Goal: Transaction & Acquisition: Purchase product/service

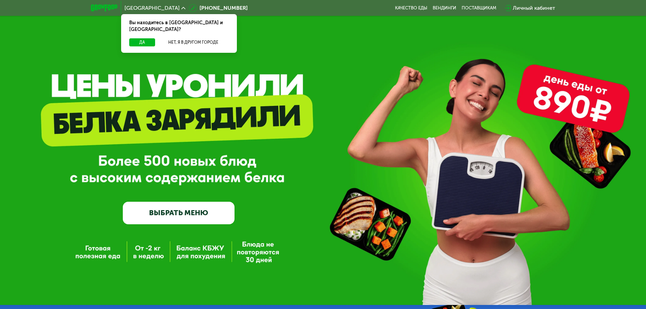
click at [192, 218] on link "ВЫБРАТЬ МЕНЮ" at bounding box center [179, 213] width 112 height 23
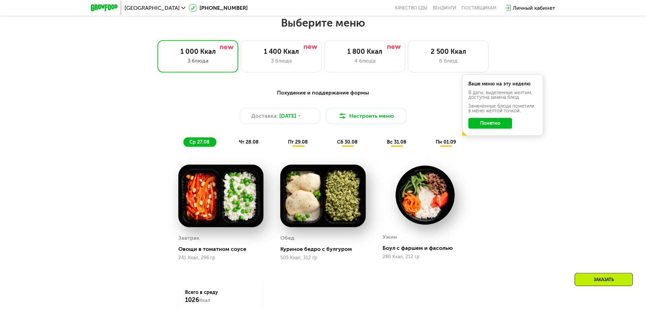
scroll to position [364, 0]
click at [427, 63] on div "6 блюд" at bounding box center [448, 61] width 67 height 8
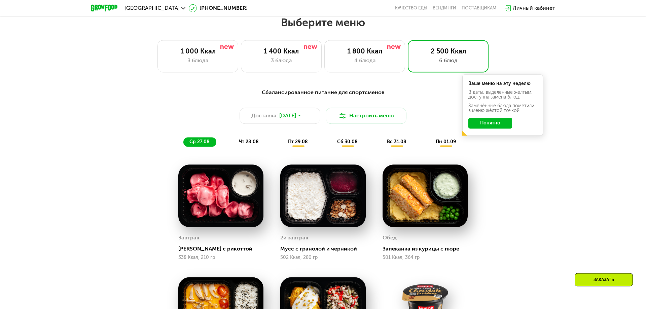
click at [499, 125] on button "Понятно" at bounding box center [491, 123] width 44 height 11
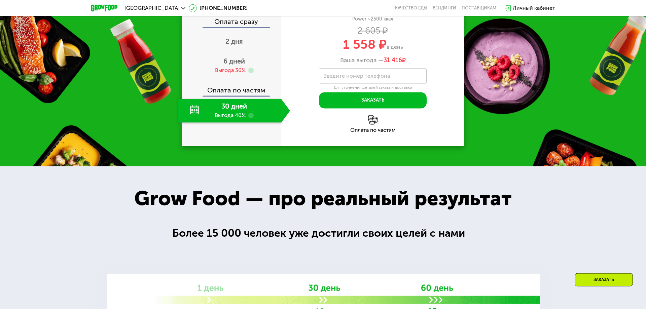
scroll to position [810, 0]
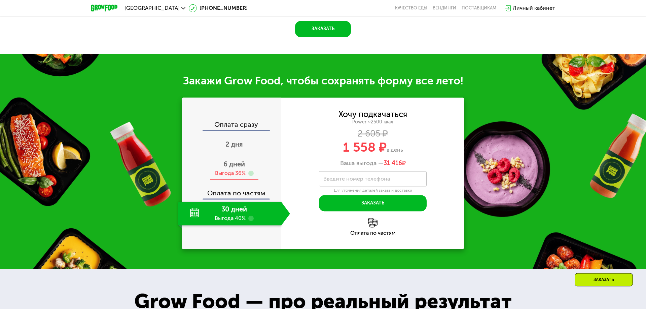
click at [231, 168] on div "6 дней Выгода 36%" at bounding box center [234, 169] width 112 height 24
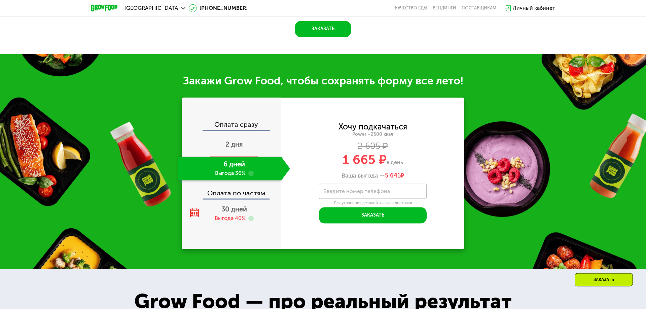
click at [231, 141] on span "2 дня" at bounding box center [235, 144] width 18 height 8
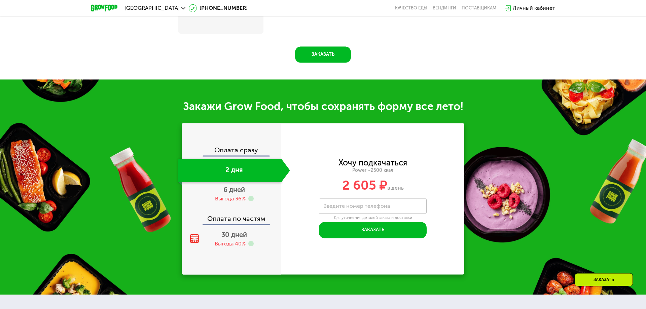
scroll to position [834, 0]
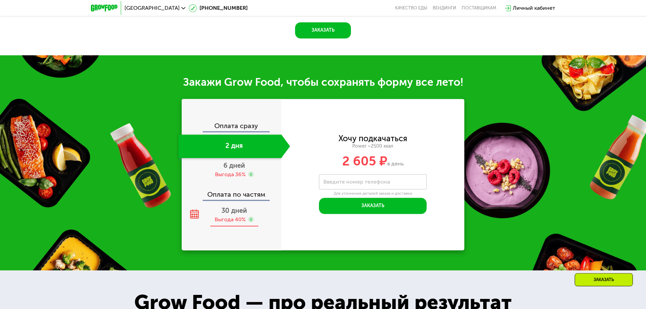
click at [228, 216] on div "Выгода 40%" at bounding box center [230, 219] width 31 height 7
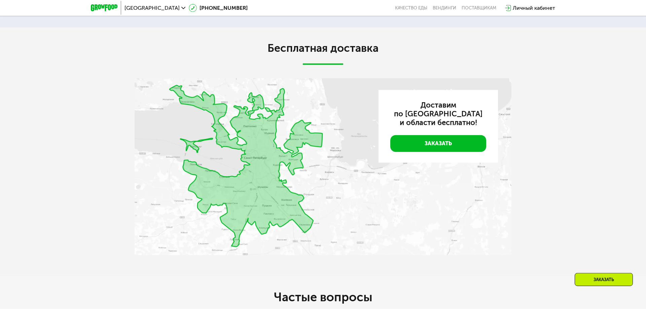
scroll to position [1634, 0]
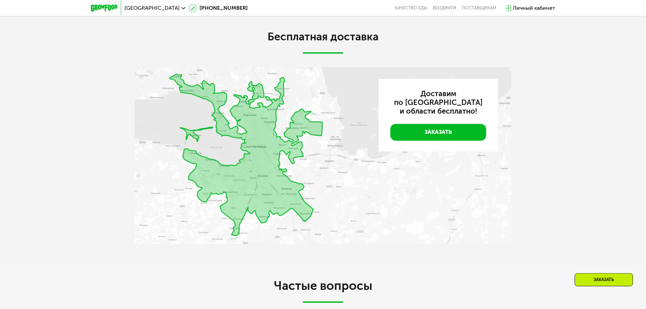
click at [283, 186] on img at bounding box center [323, 155] width 377 height 177
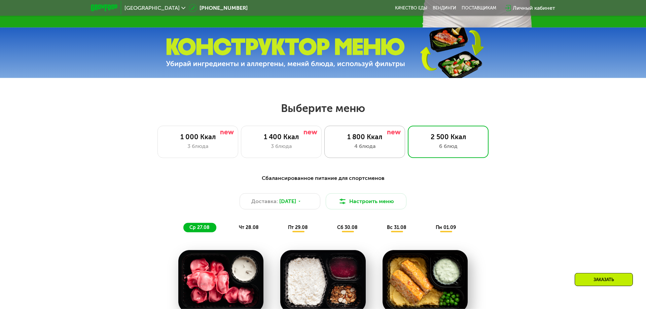
scroll to position [281, 0]
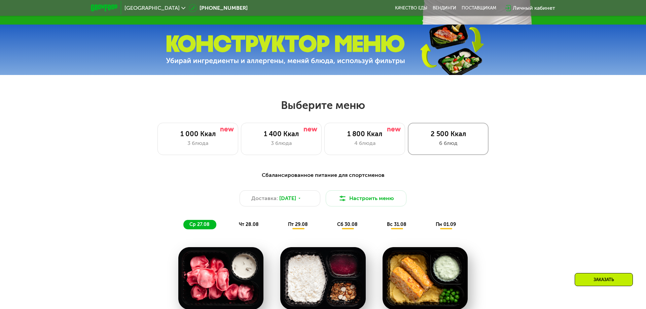
drag, startPoint x: 371, startPoint y: 133, endPoint x: 443, endPoint y: 151, distance: 74.3
click at [370, 133] on div "1 800 Ккал" at bounding box center [365, 134] width 67 height 8
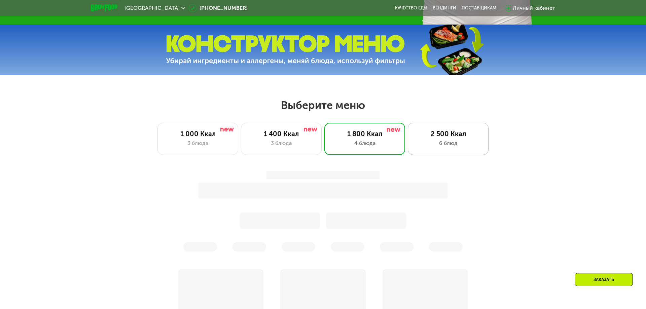
click at [451, 143] on div "6 блюд" at bounding box center [448, 143] width 67 height 8
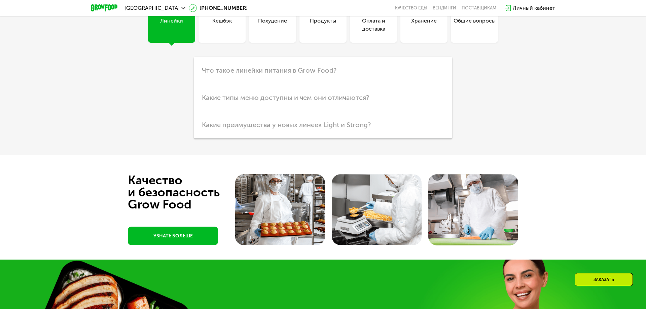
scroll to position [1861, 0]
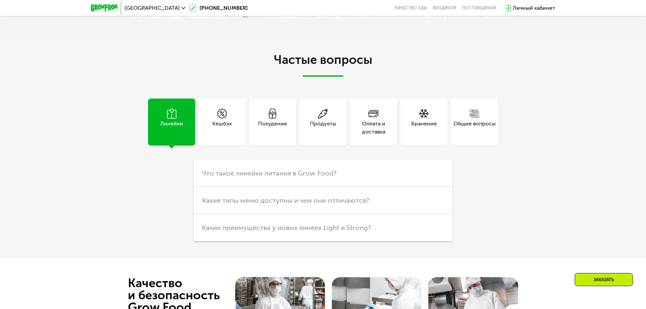
click at [212, 119] on div "Кешбэк" at bounding box center [222, 122] width 47 height 47
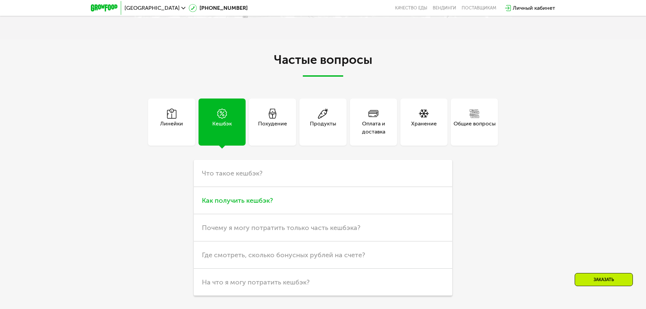
click at [273, 196] on h3 "Как получить кешбэк?" at bounding box center [323, 200] width 259 height 27
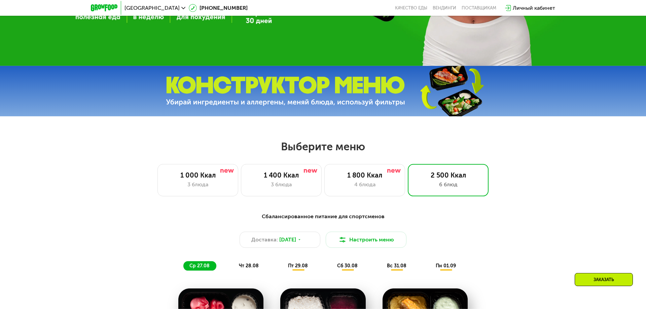
scroll to position [0, 0]
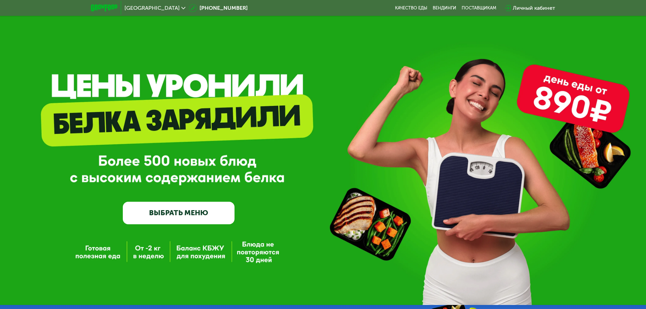
drag, startPoint x: 503, startPoint y: 191, endPoint x: 504, endPoint y: 93, distance: 98.3
click at [400, 9] on link "Качество еды" at bounding box center [411, 7] width 32 height 5
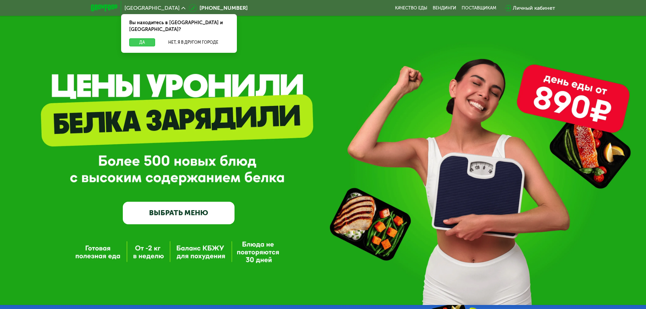
click at [137, 38] on button "Да" at bounding box center [142, 42] width 26 height 8
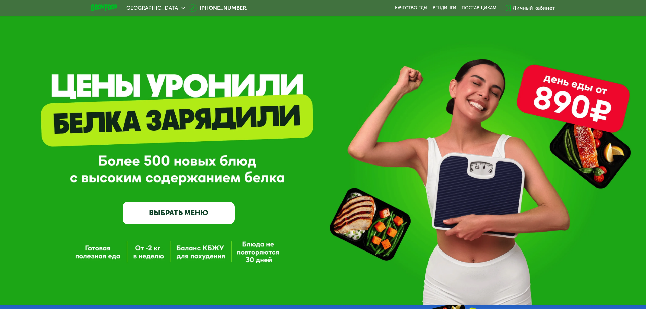
click at [517, 6] on div "Личный кабинет" at bounding box center [534, 8] width 42 height 8
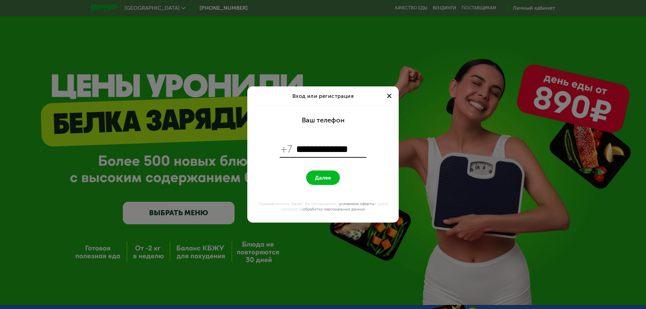
type input "**********"
click at [327, 175] on span "Далее" at bounding box center [323, 178] width 16 height 6
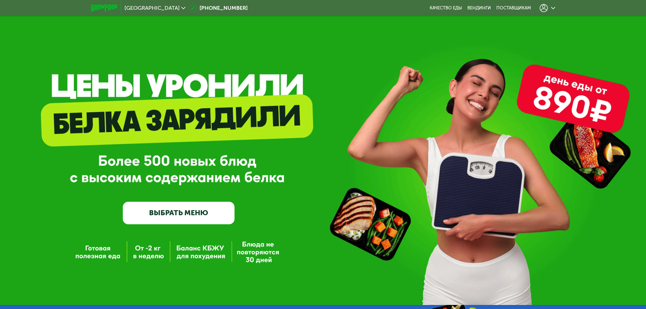
click at [547, 9] on icon at bounding box center [544, 8] width 8 height 8
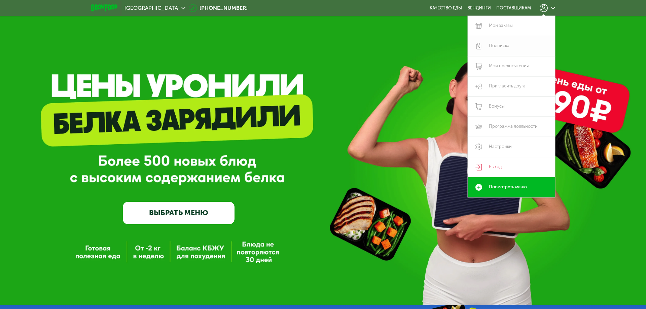
click at [499, 50] on link "Подписка" at bounding box center [512, 46] width 88 height 20
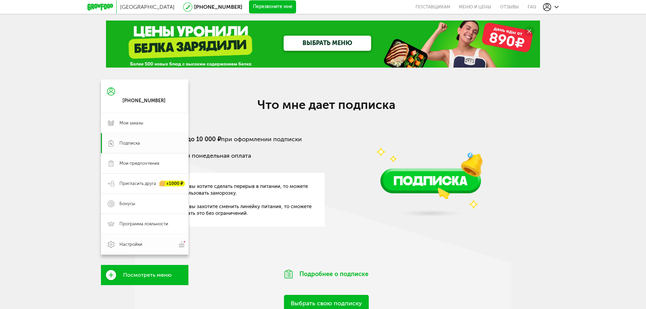
click at [181, 245] on img at bounding box center [182, 244] width 8 height 7
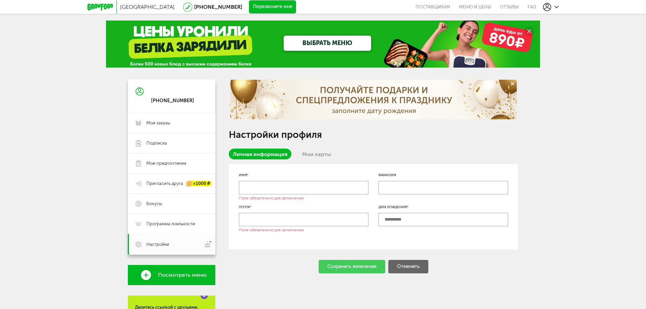
click at [261, 188] on input "text" at bounding box center [304, 187] width 130 height 13
type input "*******"
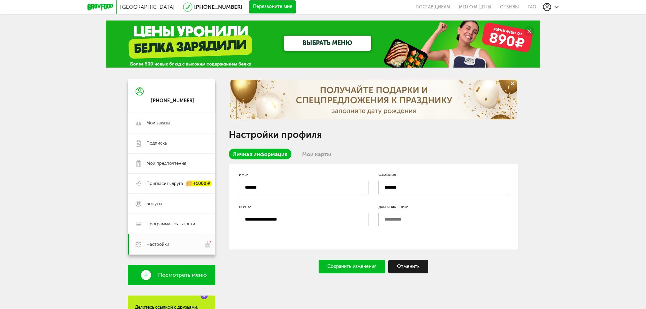
type input "**********"
click at [348, 264] on div "Сохранить изменения" at bounding box center [352, 266] width 67 height 13
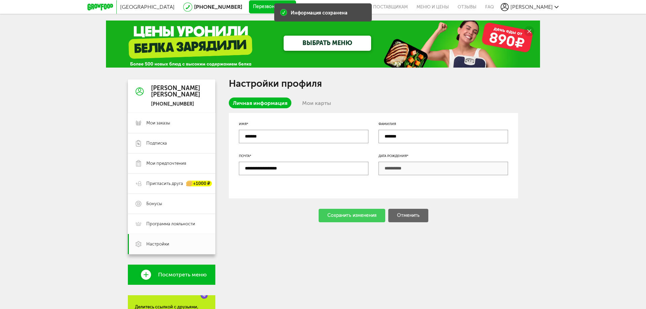
click at [310, 101] on link "Мои карты" at bounding box center [316, 103] width 37 height 11
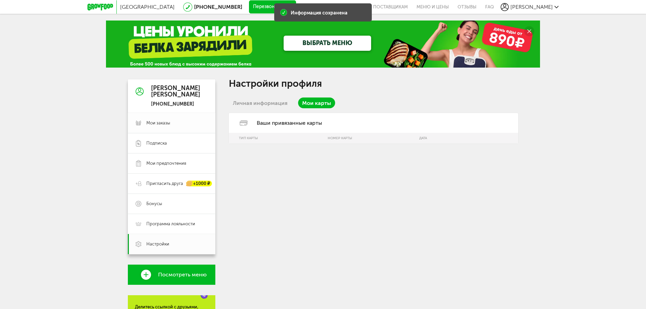
click at [161, 124] on span "Мои заказы" at bounding box center [158, 123] width 24 height 6
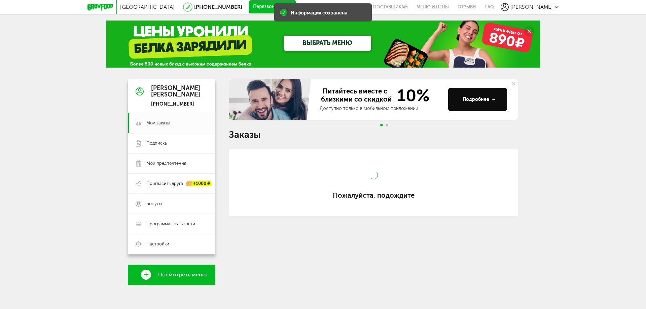
type input "**********"
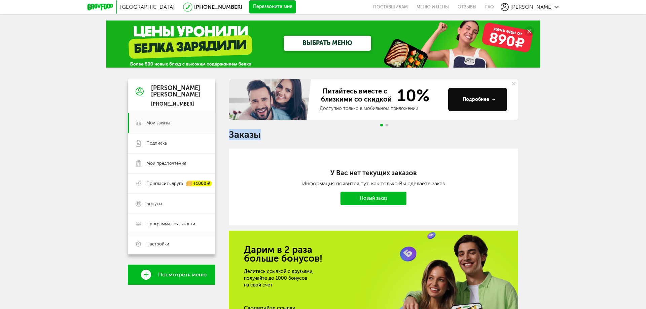
drag, startPoint x: 257, startPoint y: 138, endPoint x: 230, endPoint y: 137, distance: 26.6
click at [230, 137] on h1 "Заказы" at bounding box center [374, 135] width 290 height 9
click at [232, 137] on h1 "Заказы" at bounding box center [374, 135] width 290 height 9
click at [237, 136] on h1 "Заказы" at bounding box center [374, 135] width 290 height 9
drag, startPoint x: 230, startPoint y: 137, endPoint x: 260, endPoint y: 138, distance: 29.6
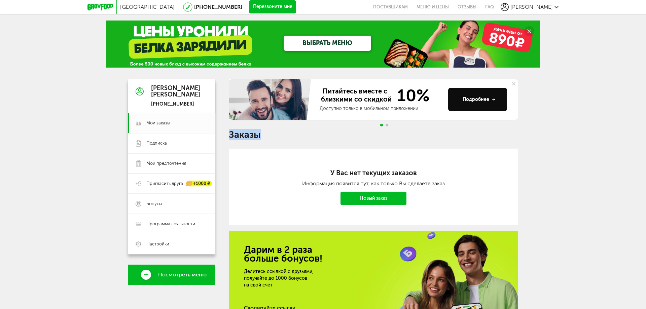
click at [260, 138] on h1 "Заказы" at bounding box center [374, 135] width 290 height 9
click at [100, 7] on icon at bounding box center [101, 7] width 26 height 7
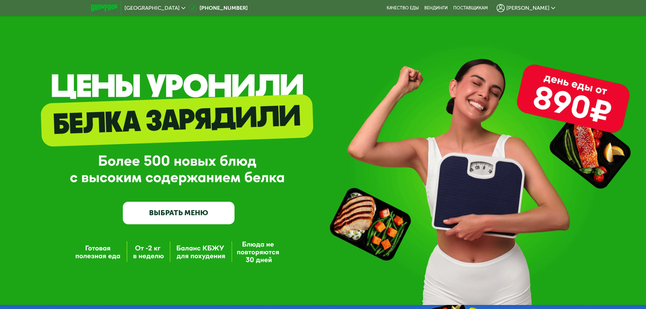
click at [170, 214] on link "ВЫБРАТЬ МЕНЮ" at bounding box center [179, 213] width 112 height 23
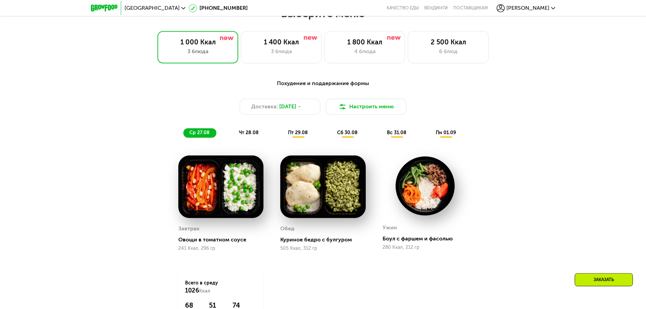
scroll to position [293, 0]
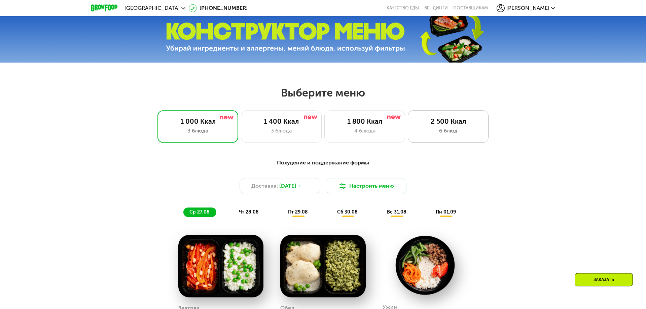
click at [444, 132] on div "6 блюд" at bounding box center [448, 131] width 67 height 8
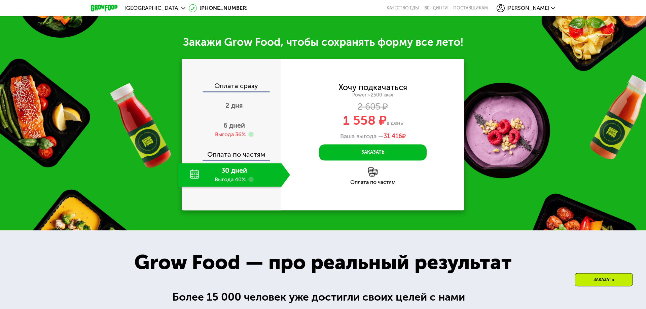
scroll to position [843, 0]
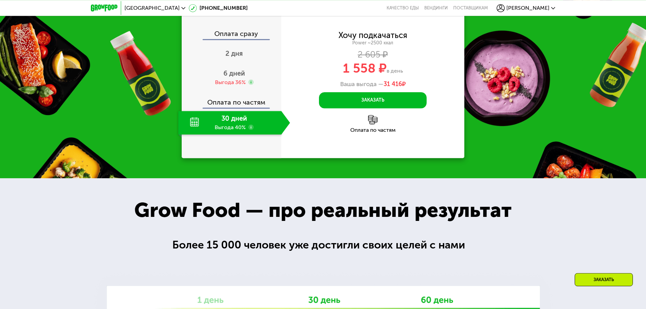
click at [373, 125] on img at bounding box center [372, 119] width 9 height 9
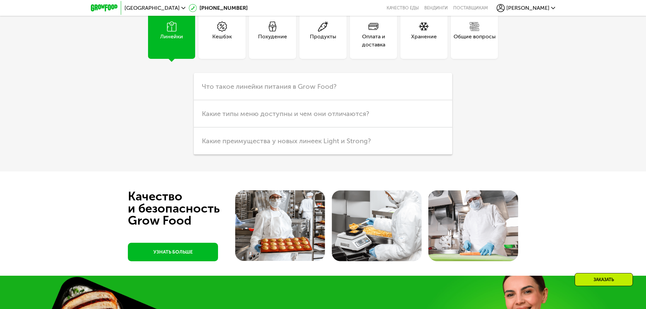
scroll to position [1758, 0]
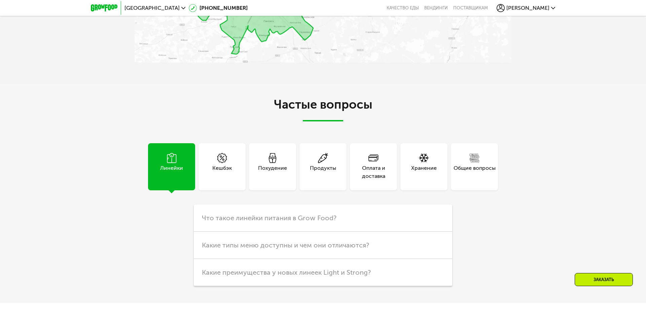
click at [418, 191] on div "Хранение" at bounding box center [424, 166] width 47 height 47
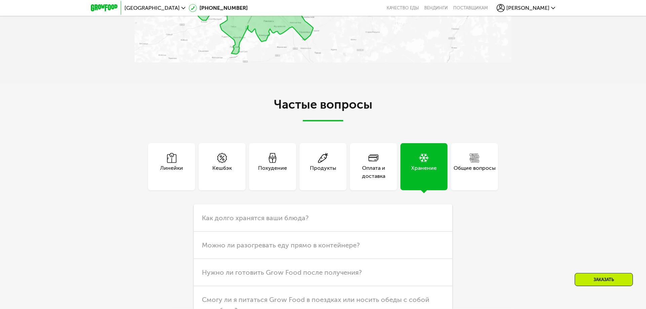
scroll to position [1895, 0]
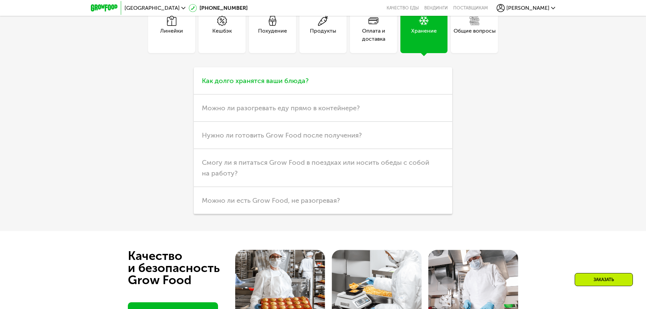
click at [294, 85] on span "Как долго хранятся ваши блюда?" at bounding box center [255, 81] width 107 height 8
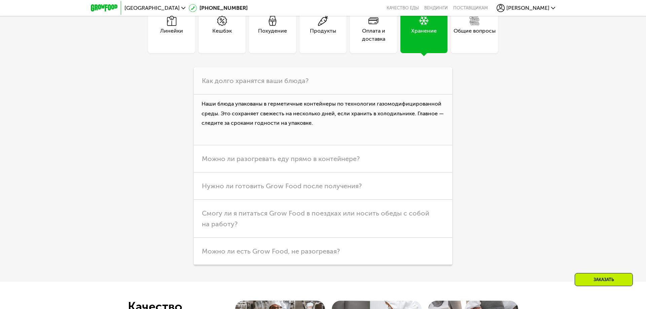
click at [323, 43] on div "Продукты" at bounding box center [323, 35] width 26 height 16
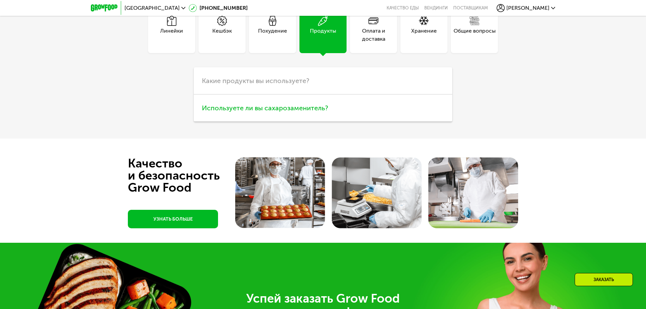
click at [337, 122] on h3 "Используете ли вы сахарозаменитель?" at bounding box center [323, 108] width 259 height 27
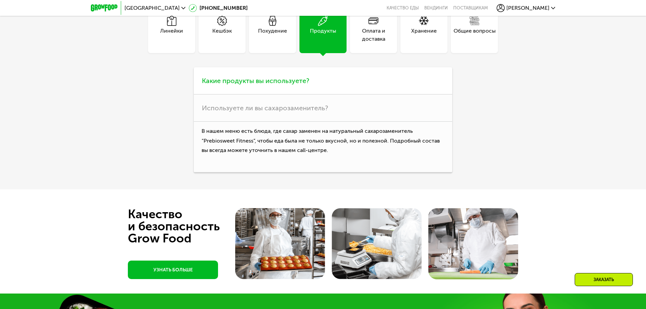
click at [311, 95] on h3 "Какие продукты вы используете?" at bounding box center [323, 80] width 259 height 27
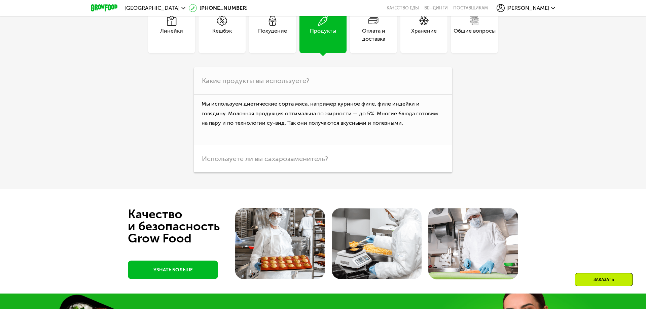
click at [274, 43] on div "Похудение" at bounding box center [272, 35] width 29 height 16
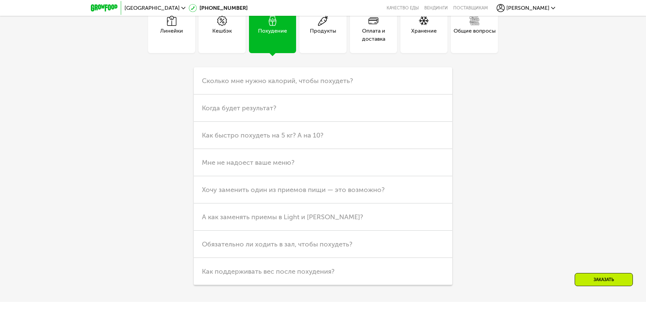
click at [218, 43] on div "Кешбэк" at bounding box center [222, 35] width 20 height 16
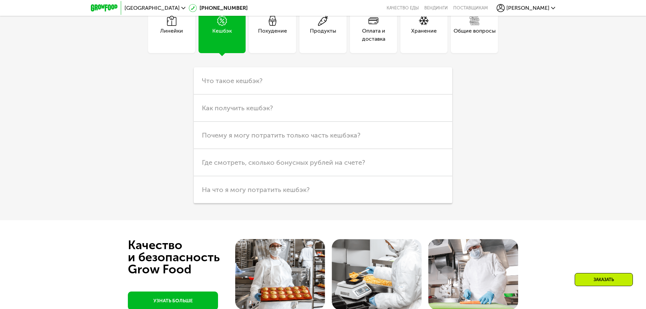
click at [351, 43] on div "Оплата и доставка" at bounding box center [373, 35] width 47 height 16
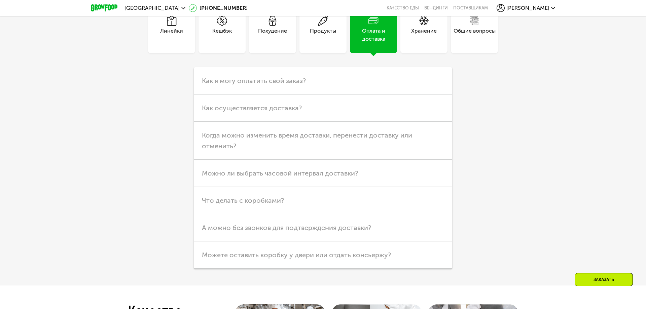
click at [333, 43] on div "Продукты" at bounding box center [323, 35] width 26 height 16
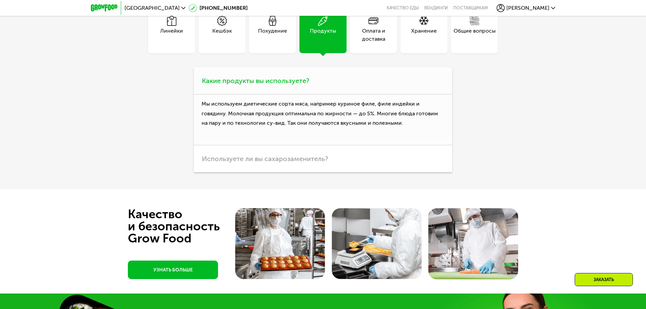
click at [315, 95] on h3 "Какие продукты вы используете?" at bounding box center [323, 80] width 259 height 27
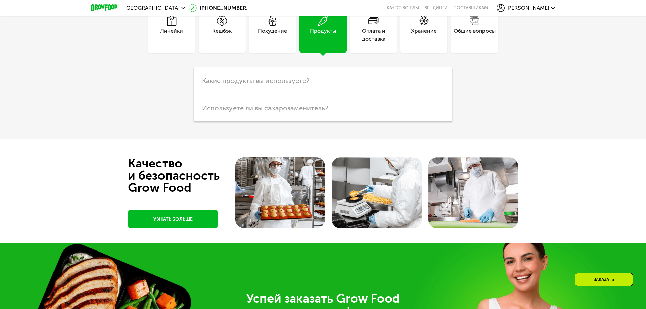
click at [472, 53] on div "Общие вопросы" at bounding box center [474, 29] width 47 height 47
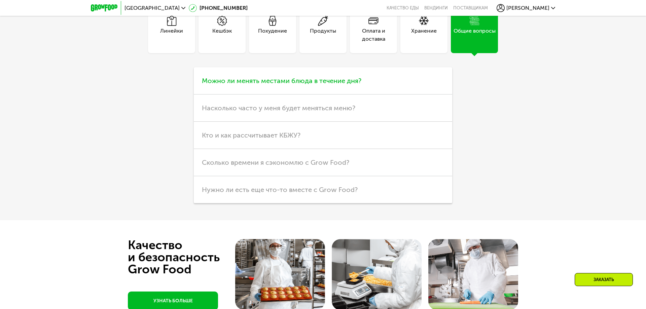
click at [379, 95] on h3 "Можно ли менять местами блюда в течение дня?" at bounding box center [323, 80] width 259 height 27
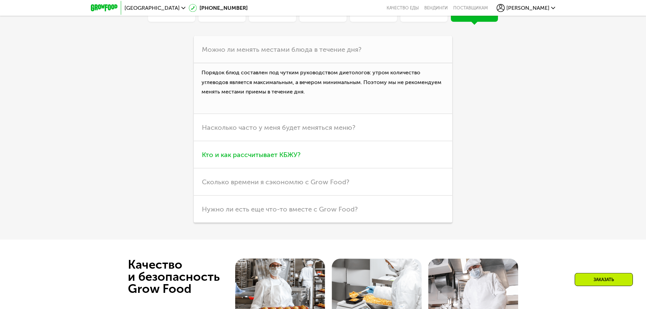
scroll to position [1929, 0]
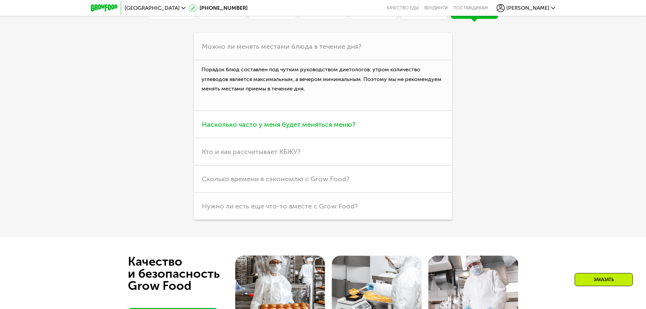
click at [365, 138] on h3 "Насколько часто у меня будет меняться меню?" at bounding box center [323, 124] width 259 height 27
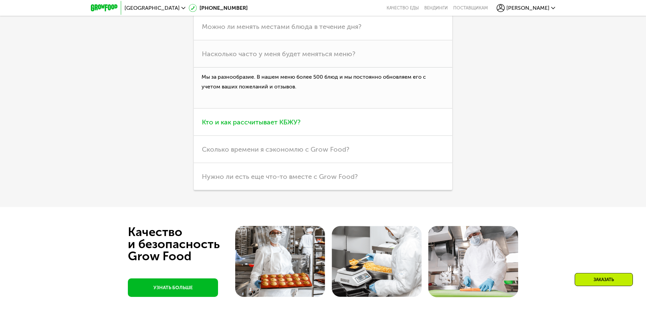
scroll to position [1998, 0]
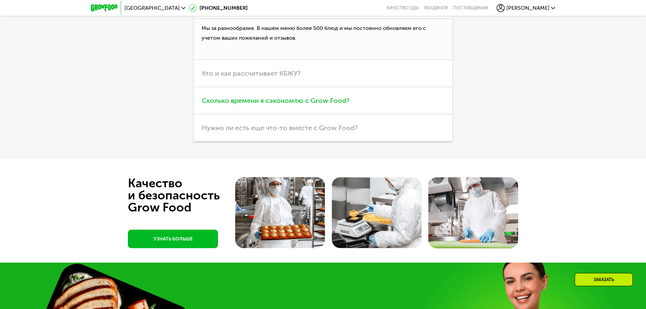
click at [378, 114] on h3 "Сколько времени я сэкономлю с Grow Food?" at bounding box center [323, 100] width 259 height 27
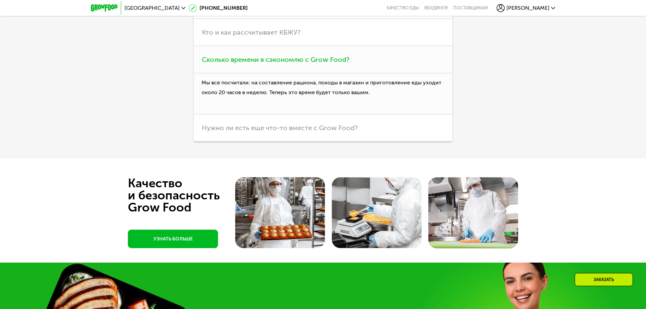
click at [361, 73] on h3 "Сколько времени я сэкономлю с Grow Food?" at bounding box center [323, 59] width 259 height 27
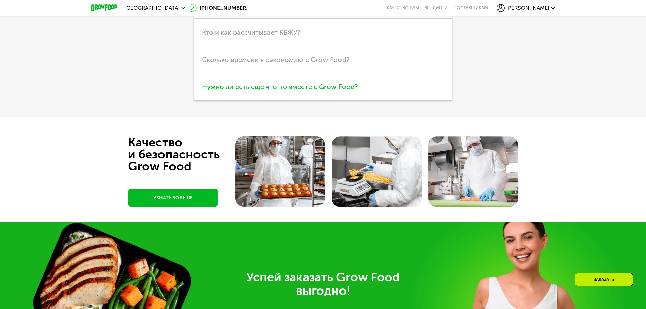
click at [374, 101] on h3 "Нужно ли есть еще что-то вместе с Grow Food?" at bounding box center [323, 86] width 259 height 27
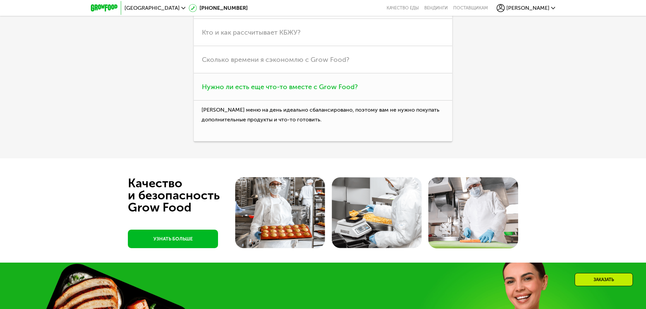
click at [397, 101] on h3 "Нужно ли есть еще что-то вместе с Grow Food?" at bounding box center [323, 86] width 259 height 27
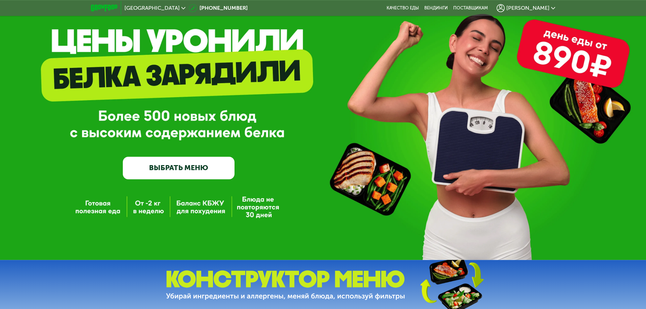
scroll to position [0, 0]
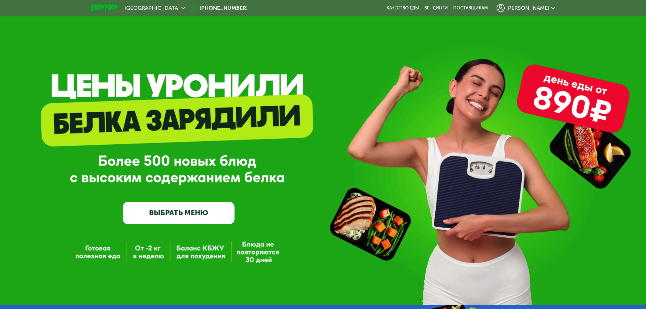
drag, startPoint x: 578, startPoint y: 185, endPoint x: 587, endPoint y: 58, distance: 127.2
click at [204, 212] on link "ВЫБРАТЬ МЕНЮ" at bounding box center [179, 213] width 112 height 23
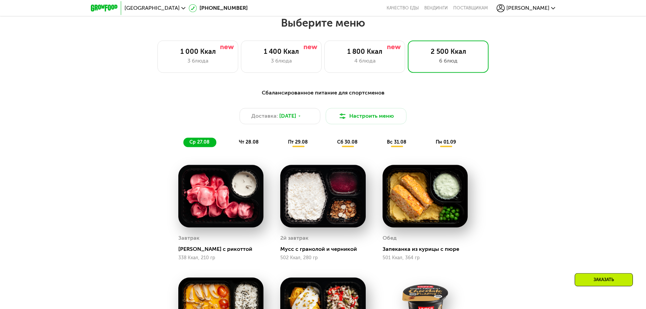
scroll to position [364, 0]
click at [388, 116] on button "Настроить меню" at bounding box center [366, 116] width 81 height 16
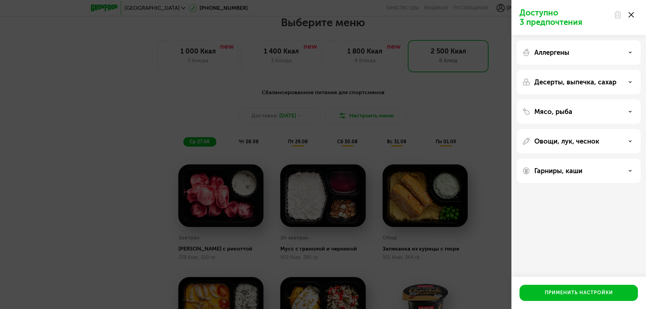
click at [609, 53] on div "Аллергены" at bounding box center [579, 52] width 113 height 8
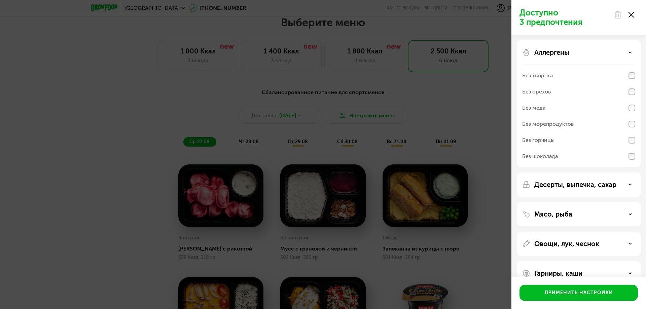
click at [595, 51] on div "Аллергены" at bounding box center [579, 52] width 113 height 8
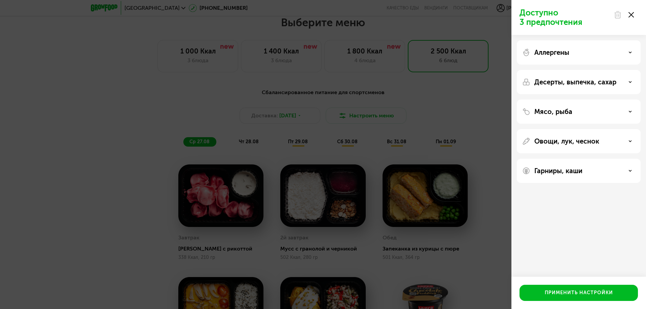
click at [590, 142] on p "Овощи, лук, чеснок" at bounding box center [567, 141] width 65 height 8
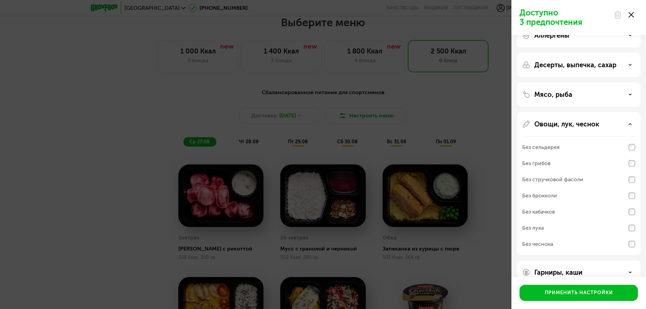
scroll to position [0, 0]
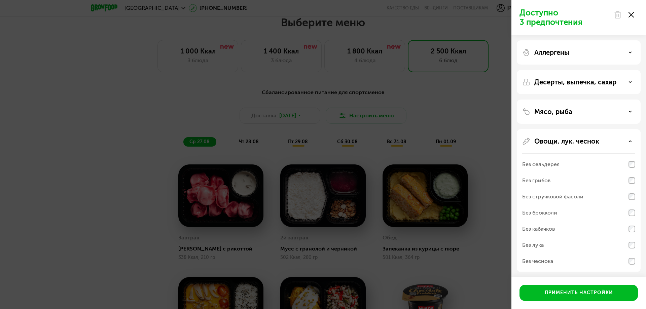
click at [572, 144] on p "Овощи, лук, чеснок" at bounding box center [567, 141] width 65 height 8
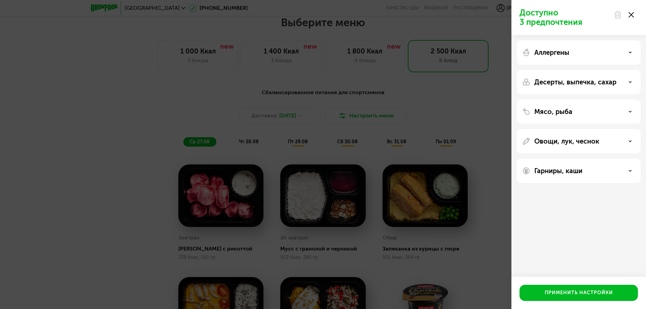
click at [568, 168] on p "Гарниры, каши" at bounding box center [559, 171] width 48 height 8
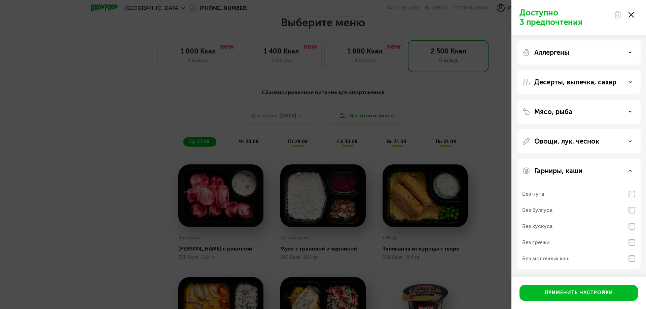
click at [576, 172] on p "Гарниры, каши" at bounding box center [559, 171] width 48 height 8
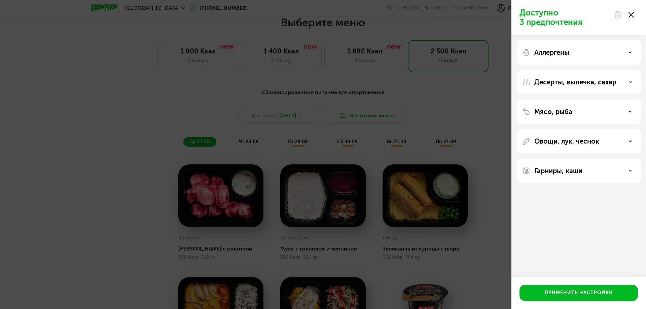
click at [575, 113] on div "Мясо, рыба" at bounding box center [579, 112] width 113 height 8
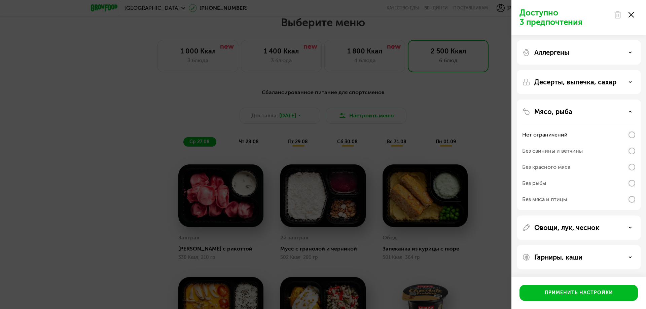
click at [575, 114] on div "Мясо, рыба" at bounding box center [579, 112] width 113 height 8
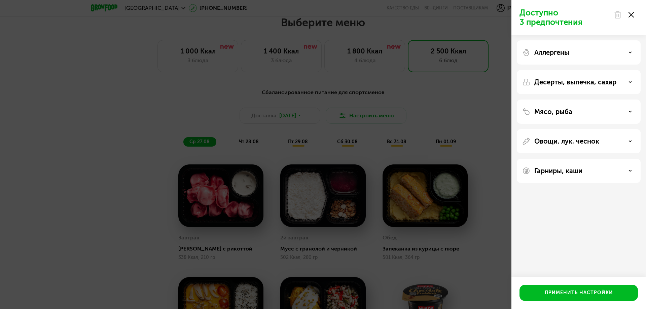
click at [575, 79] on p "Десерты, выпечка, сахар" at bounding box center [576, 82] width 82 height 8
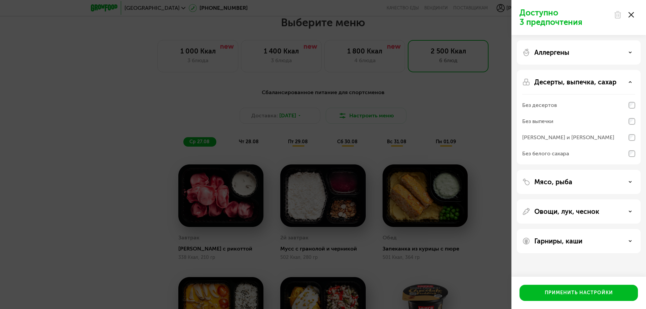
click at [591, 80] on p "Десерты, выпечка, сахар" at bounding box center [576, 82] width 82 height 8
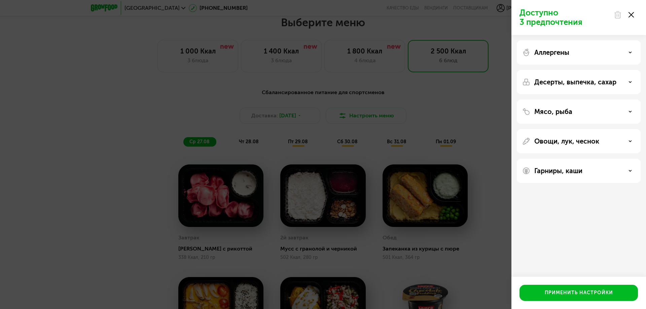
click at [582, 49] on div "Аллергены" at bounding box center [579, 52] width 113 height 8
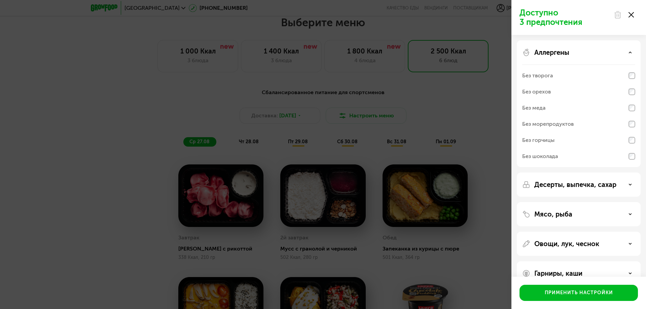
click at [580, 52] on div "Аллергены" at bounding box center [579, 52] width 113 height 8
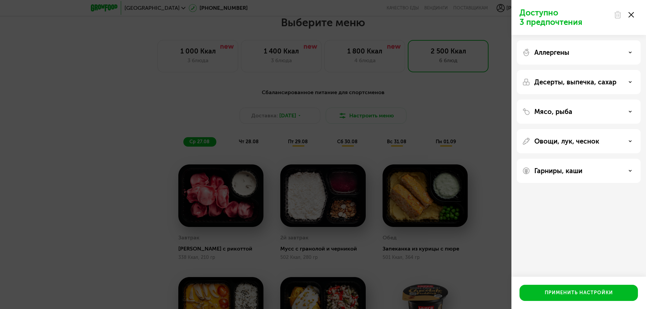
click at [458, 110] on div "Доступно 3 предпочтения Аллергены Десерты, выпечка, сахар Мясо, рыба Овощи, лук…" at bounding box center [323, 154] width 646 height 309
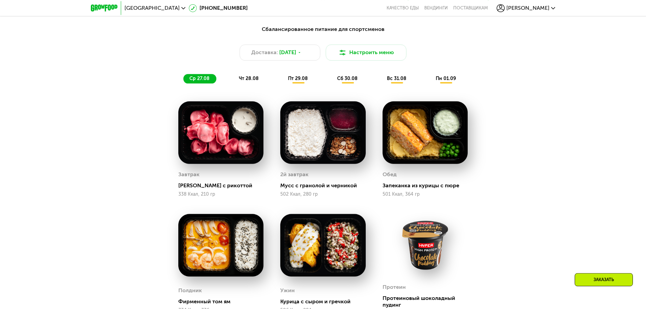
scroll to position [467, 0]
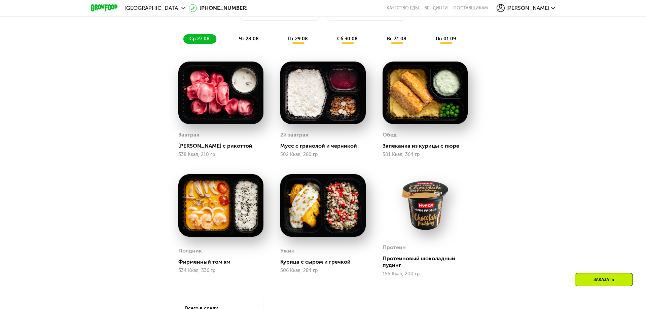
click at [215, 208] on img at bounding box center [220, 205] width 85 height 63
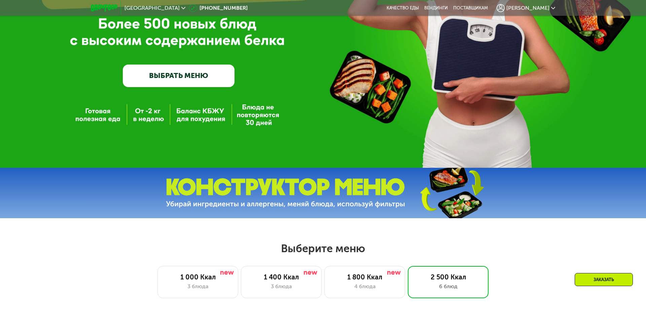
scroll to position [309, 0]
